Goal: Transaction & Acquisition: Obtain resource

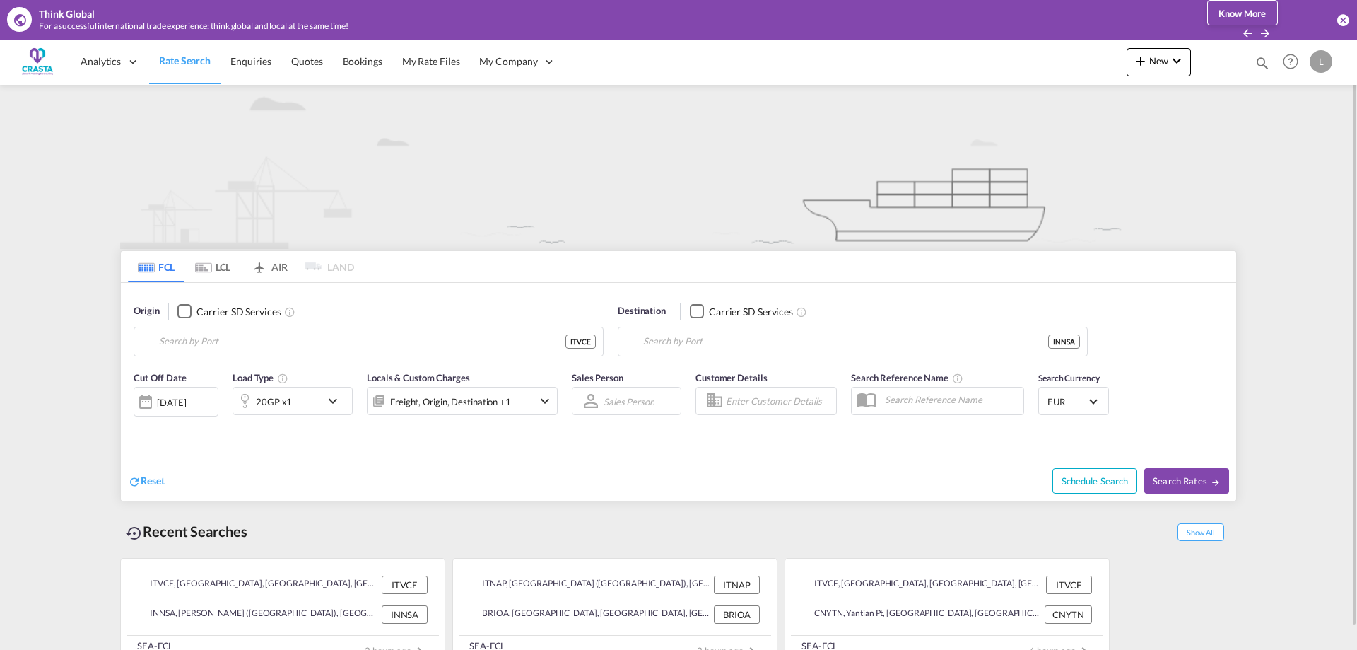
type input "[GEOGRAPHIC_DATA], ITVCE"
type input "[PERSON_NAME] ([PERSON_NAME]), [GEOGRAPHIC_DATA]"
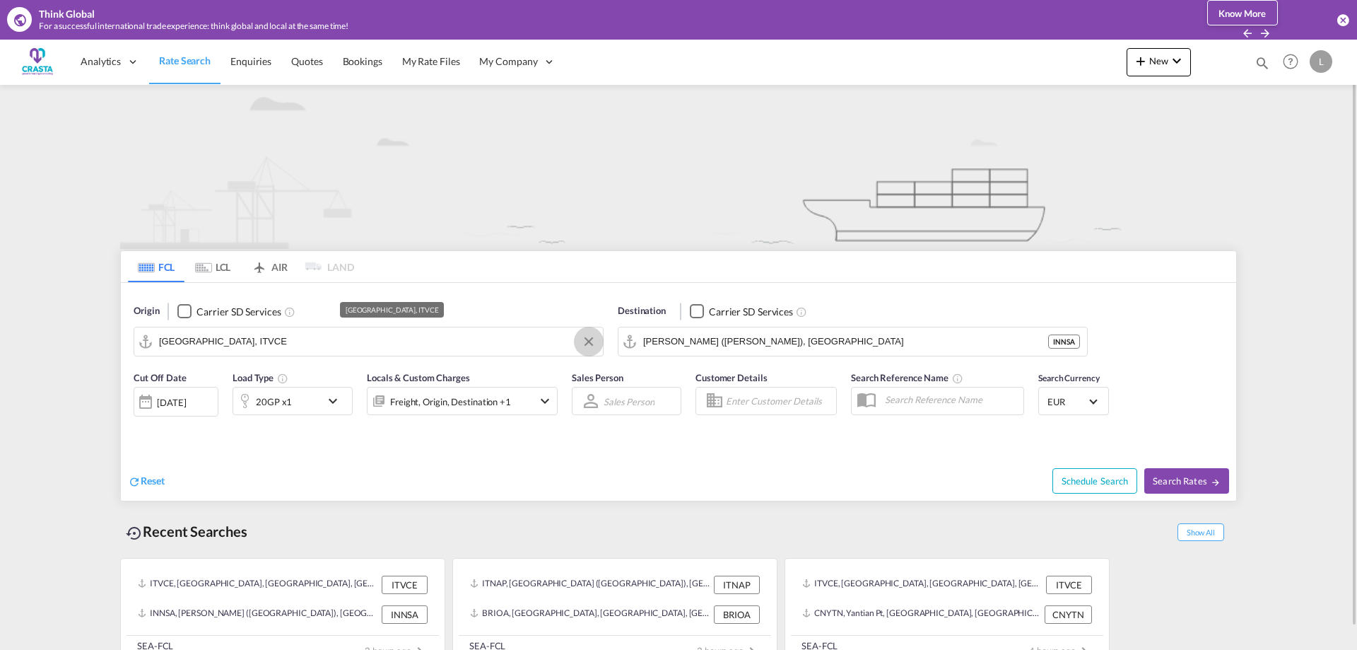
click at [590, 344] on button "Clear Input" at bounding box center [588, 341] width 21 height 21
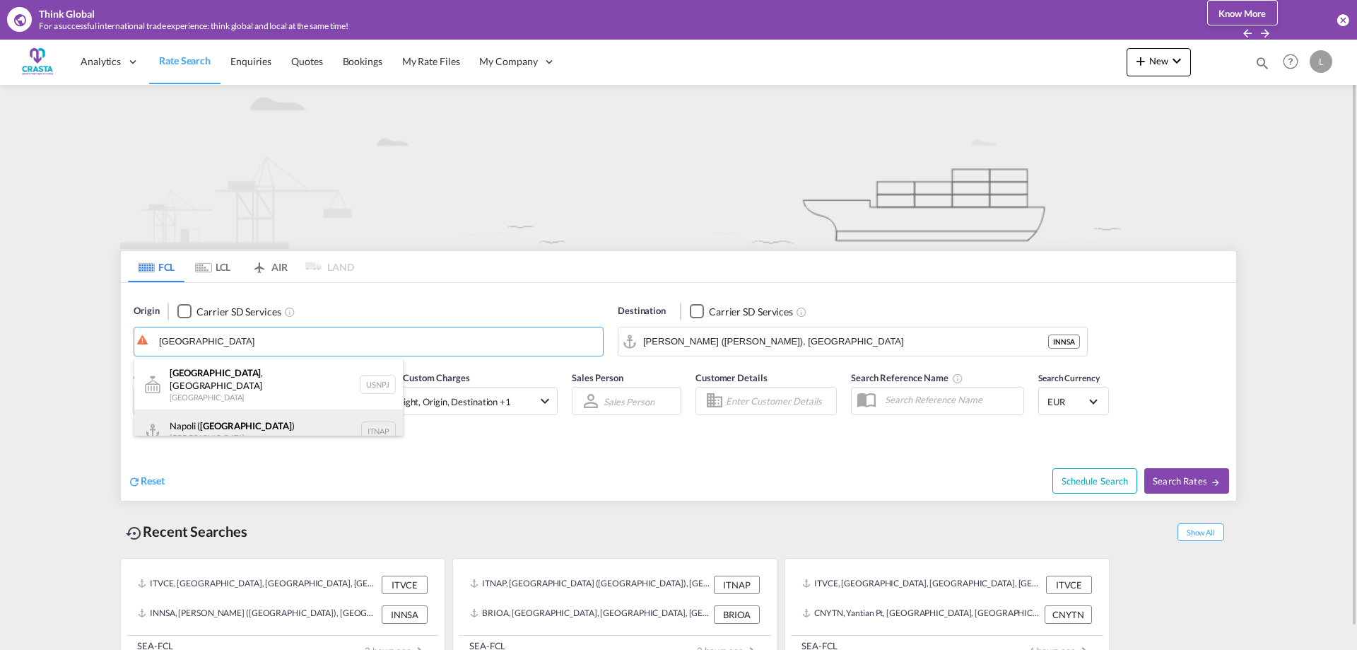
click at [202, 414] on div "[GEOGRAPHIC_DATA] ( [GEOGRAPHIC_DATA] ) [GEOGRAPHIC_DATA] ITNAP" at bounding box center [268, 430] width 269 height 42
type input "[GEOGRAPHIC_DATA] ([GEOGRAPHIC_DATA]), ITNAP"
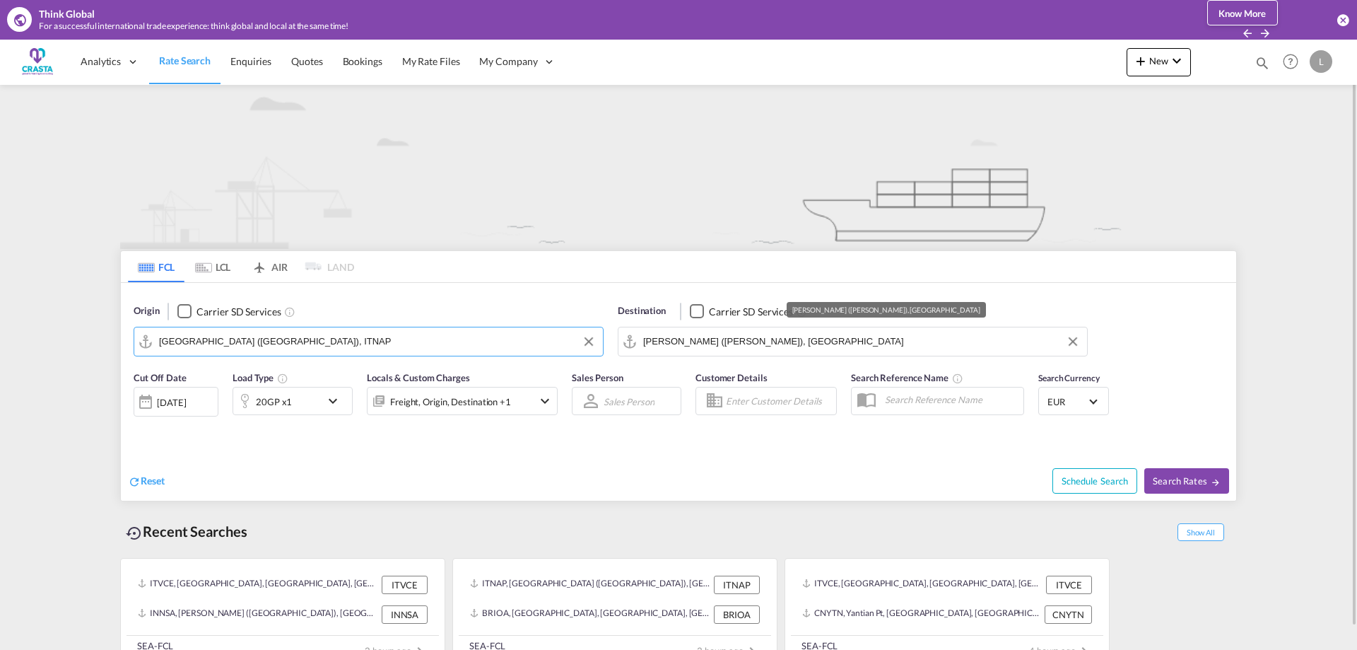
click at [751, 344] on input "[PERSON_NAME] ([PERSON_NAME]), [GEOGRAPHIC_DATA]" at bounding box center [861, 341] width 437 height 21
click at [1073, 344] on button "Clear Input" at bounding box center [1073, 341] width 21 height 21
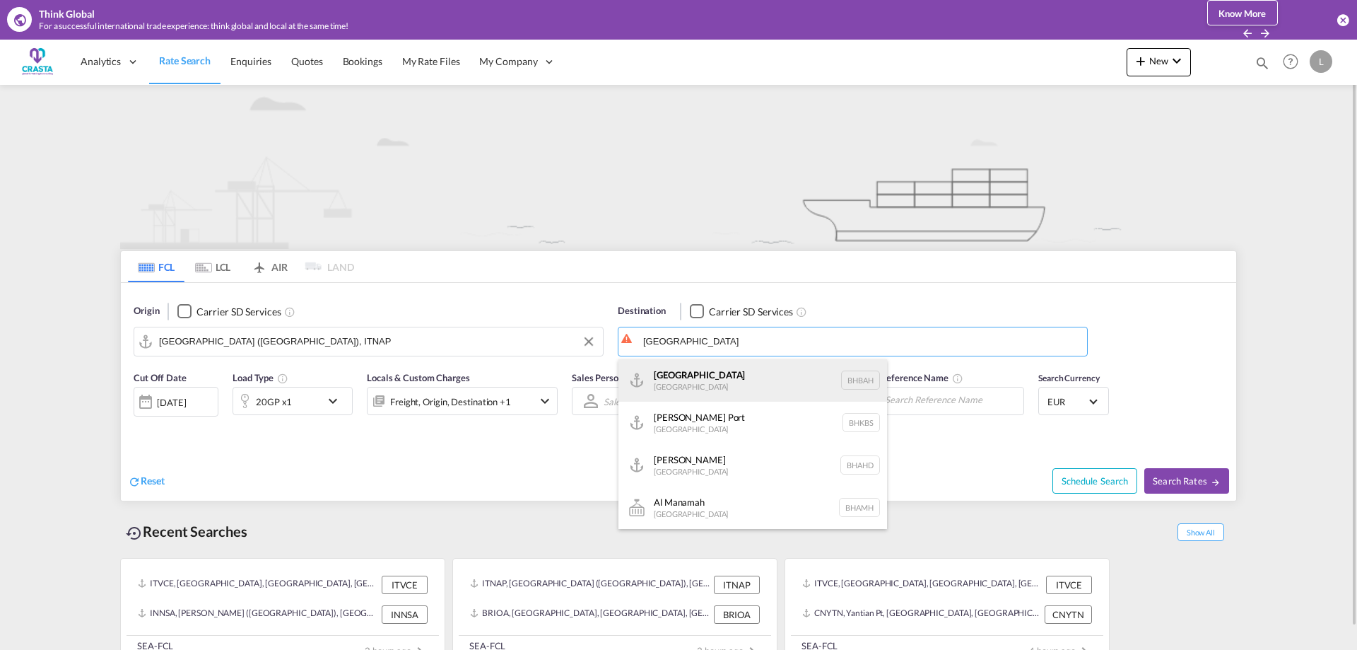
click at [703, 380] on div "Bahrain [GEOGRAPHIC_DATA] [GEOGRAPHIC_DATA]" at bounding box center [753, 380] width 269 height 42
type input "[GEOGRAPHIC_DATA], BHBAH"
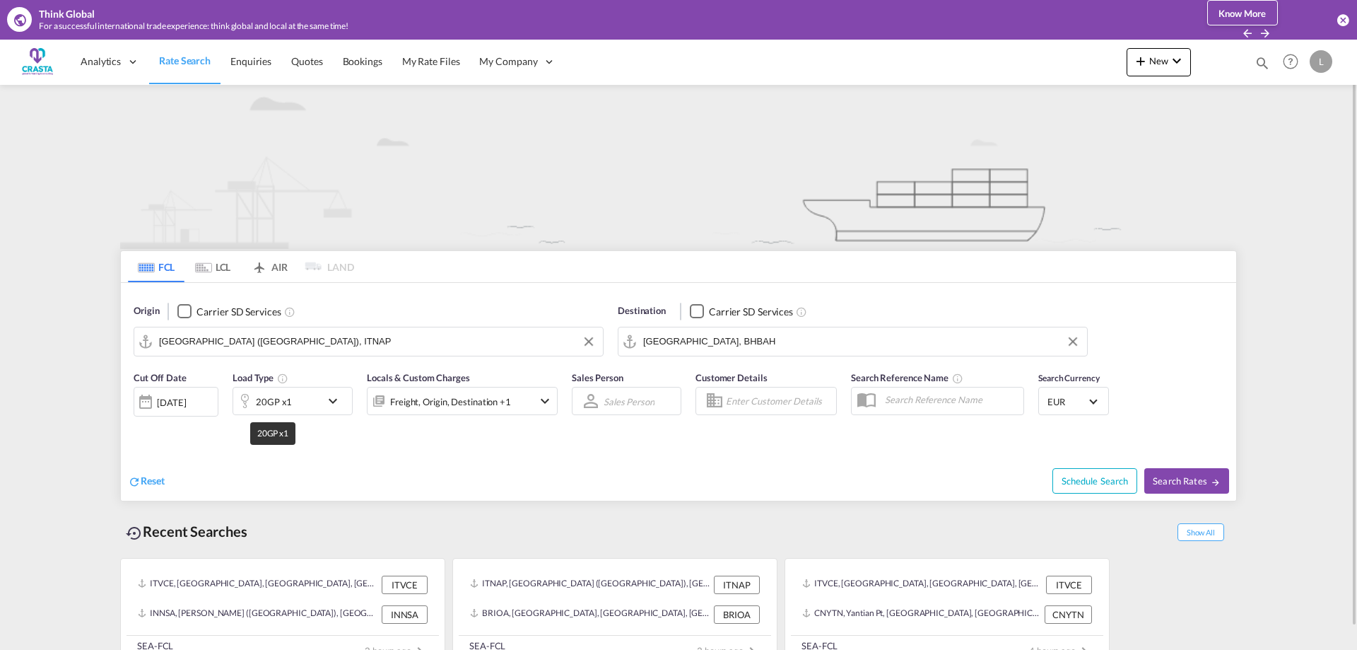
click at [288, 408] on div "20GP x1" at bounding box center [274, 402] width 36 height 20
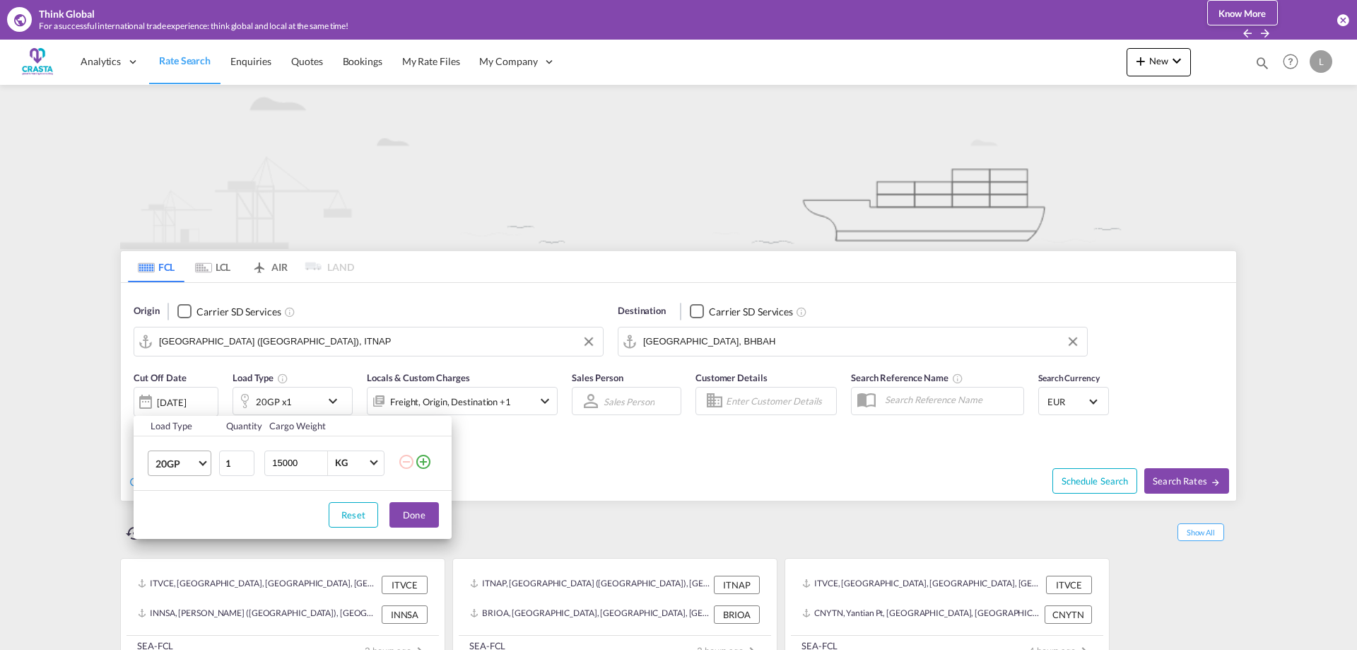
click at [201, 464] on md-select-value "20GP" at bounding box center [182, 463] width 57 height 24
drag, startPoint x: 171, startPoint y: 536, endPoint x: 197, endPoint y: 522, distance: 29.7
click at [172, 536] on div "40HC" at bounding box center [169, 531] width 26 height 14
click at [406, 511] on button "Done" at bounding box center [414, 514] width 49 height 25
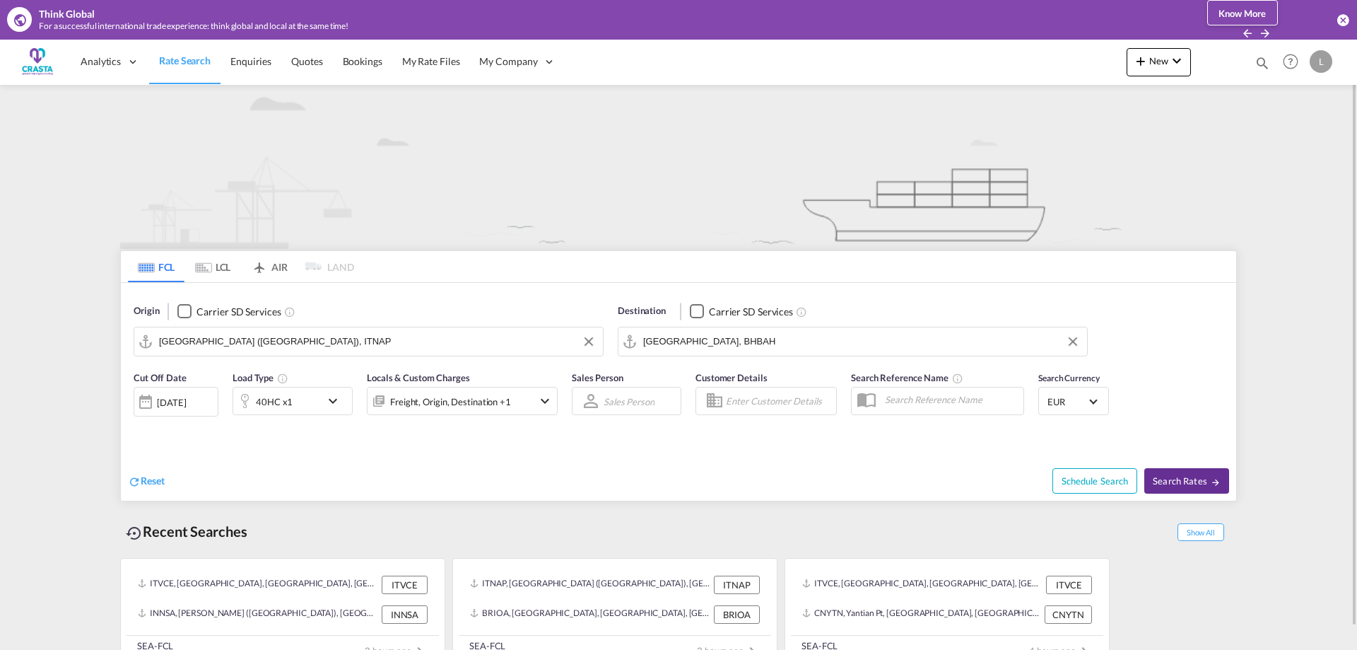
click at [1201, 488] on button "Search Rates" at bounding box center [1187, 480] width 85 height 25
type input "ITNAP to BHBAH / [DATE]"
